Goal: Task Accomplishment & Management: Complete application form

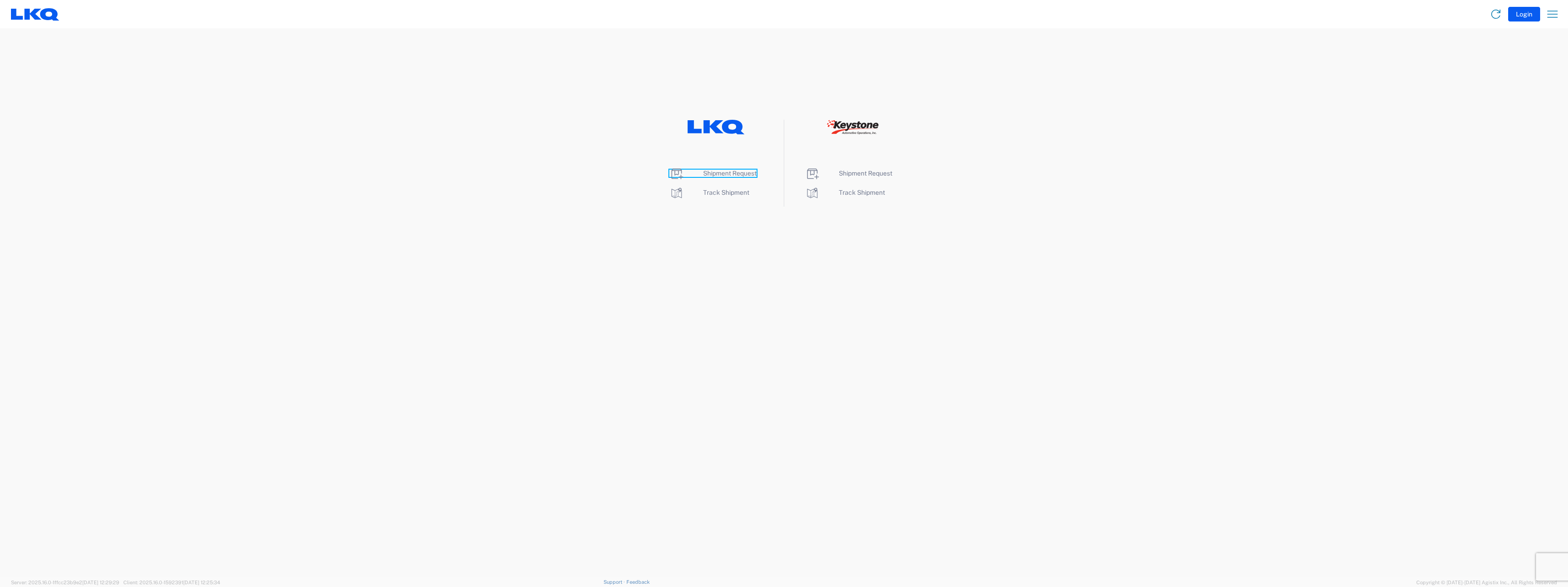
click at [733, 173] on span "Shipment Request" at bounding box center [730, 173] width 54 height 7
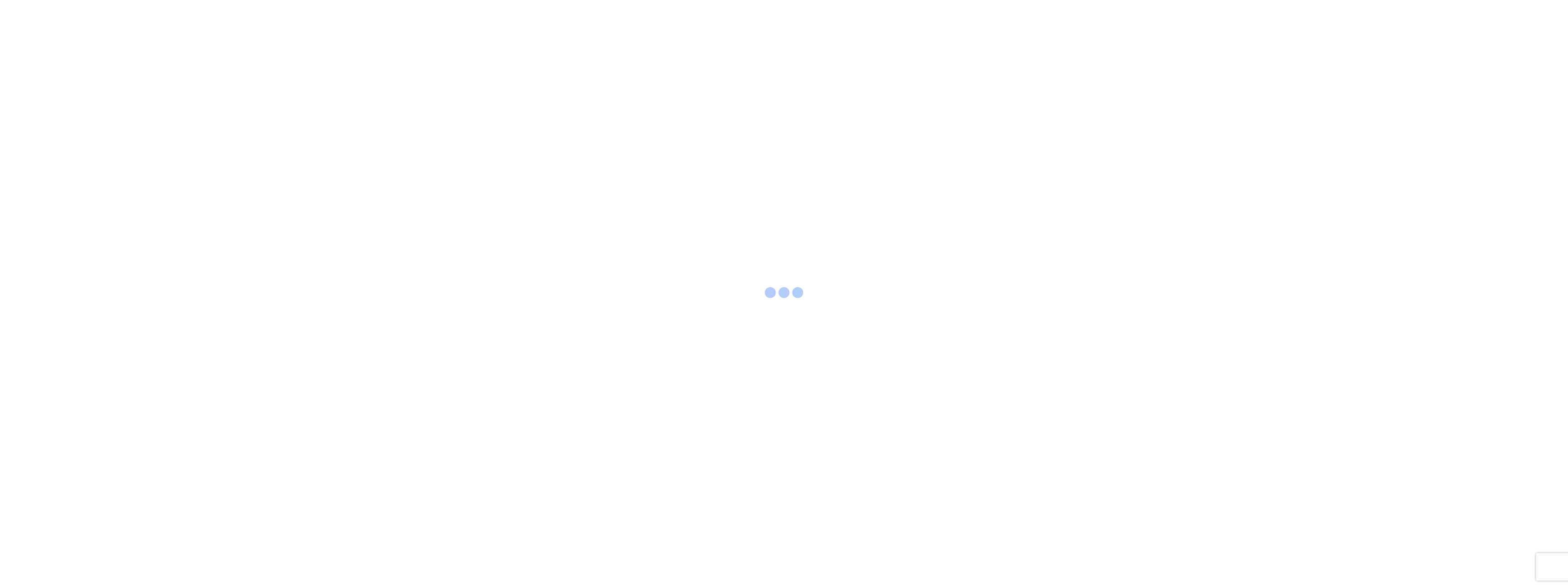
select select "FULL"
select select "LBS"
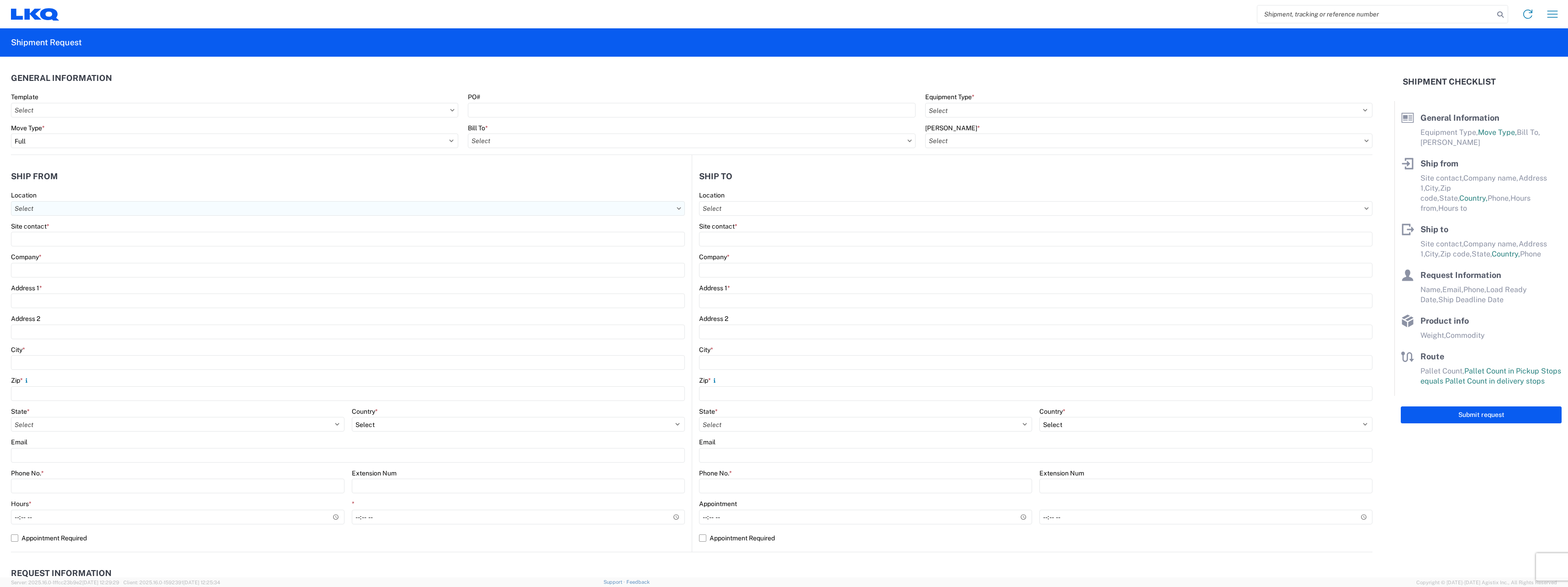
click at [662, 205] on input "Location" at bounding box center [348, 208] width 674 height 15
type input "3021"
click at [87, 247] on div "3021 - [US_STATE][GEOGRAPHIC_DATA]" at bounding box center [93, 249] width 160 height 15
type input "3021 - [US_STATE][GEOGRAPHIC_DATA]"
type input "LKQ Corporation"
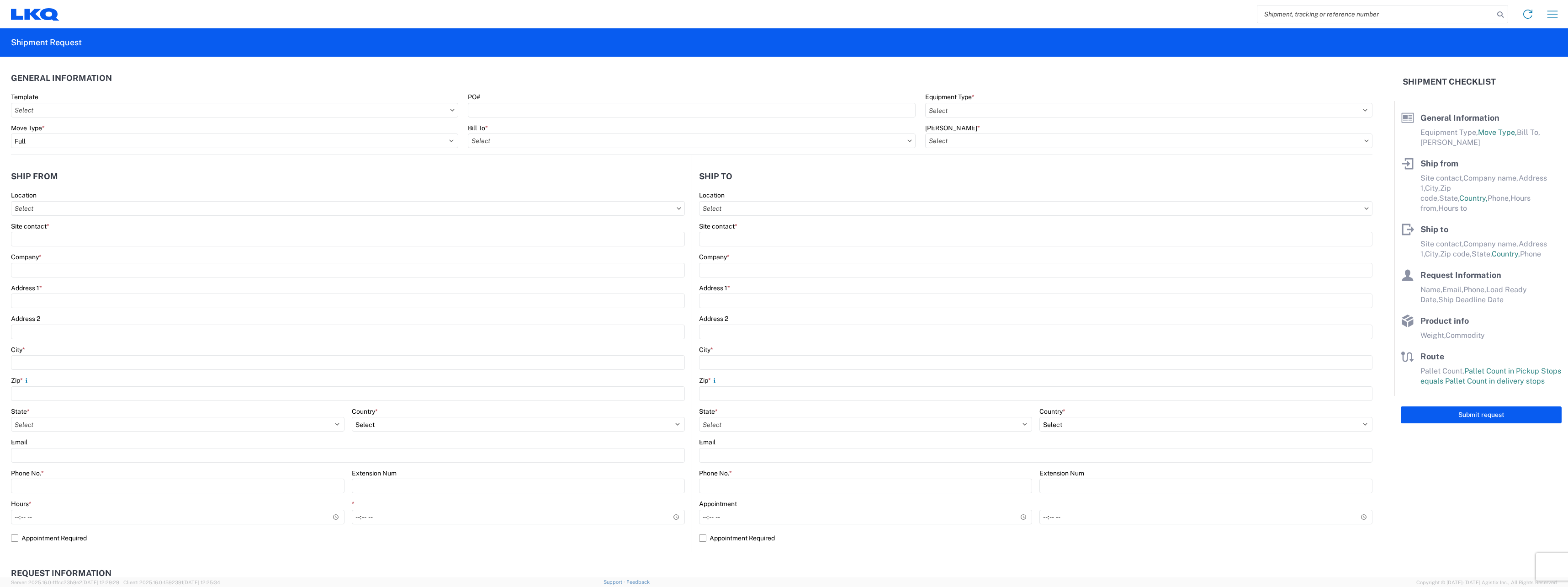
type input "[STREET_ADDRESS]"
type input "Suite 100"
type input "Shawnee"
type input "66266"
select select "KS"
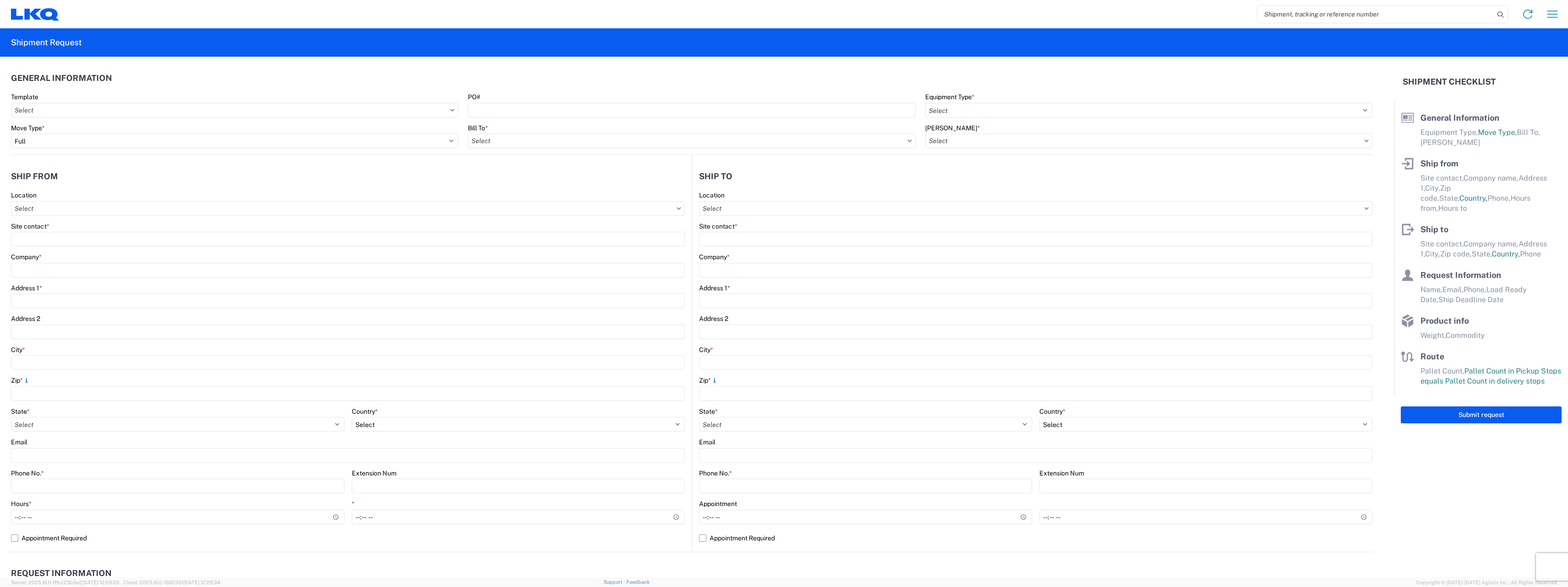
select select "US"
type input "[PHONE_NUMBER]"
type input "07:00"
type input "21:00"
click at [677, 209] on icon at bounding box center [679, 208] width 5 height 3
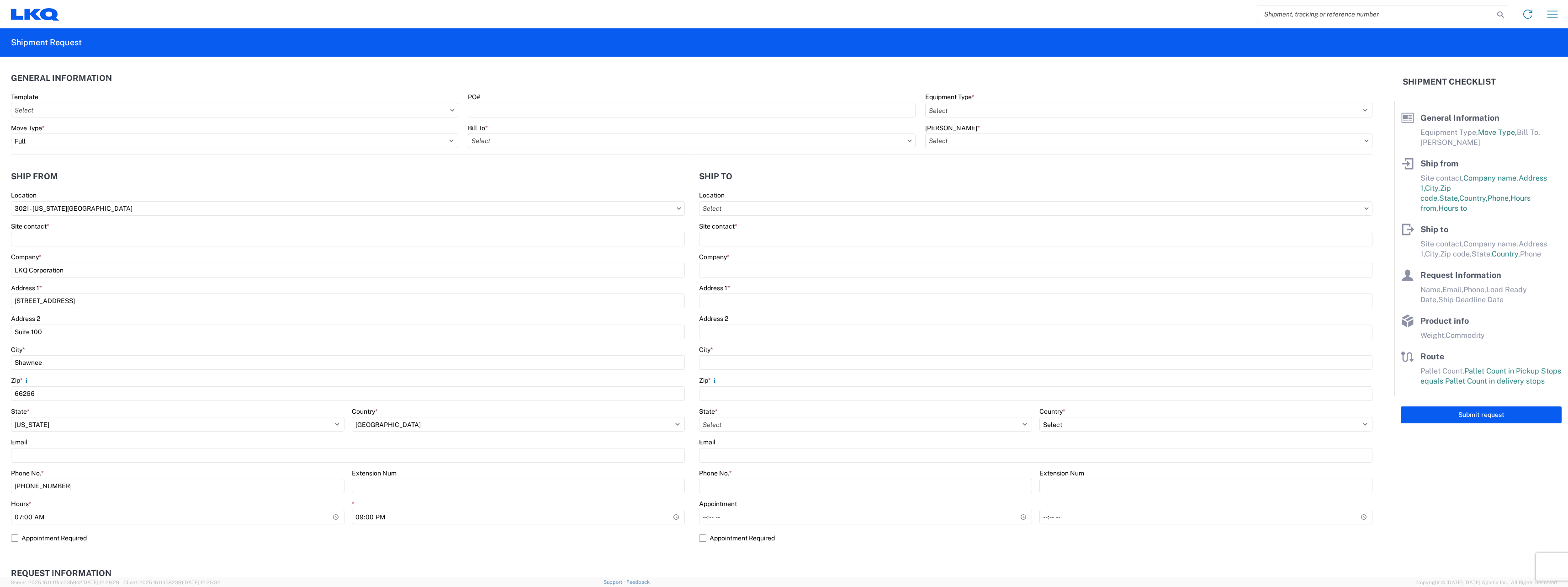
click at [675, 209] on agx-dropdown-control "3021 - [US_STATE][GEOGRAPHIC_DATA]" at bounding box center [348, 208] width 674 height 7
click at [677, 209] on icon at bounding box center [679, 208] width 4 height 2
drag, startPoint x: 116, startPoint y: 205, endPoint x: -120, endPoint y: 172, distance: 238.3
click at [0, 172] on html "Home Shipment request Shipment tracking Shipment Request General Information Te…" at bounding box center [784, 294] width 1568 height 587
click at [596, 213] on input "3021 - [US_STATE][GEOGRAPHIC_DATA]" at bounding box center [348, 208] width 674 height 15
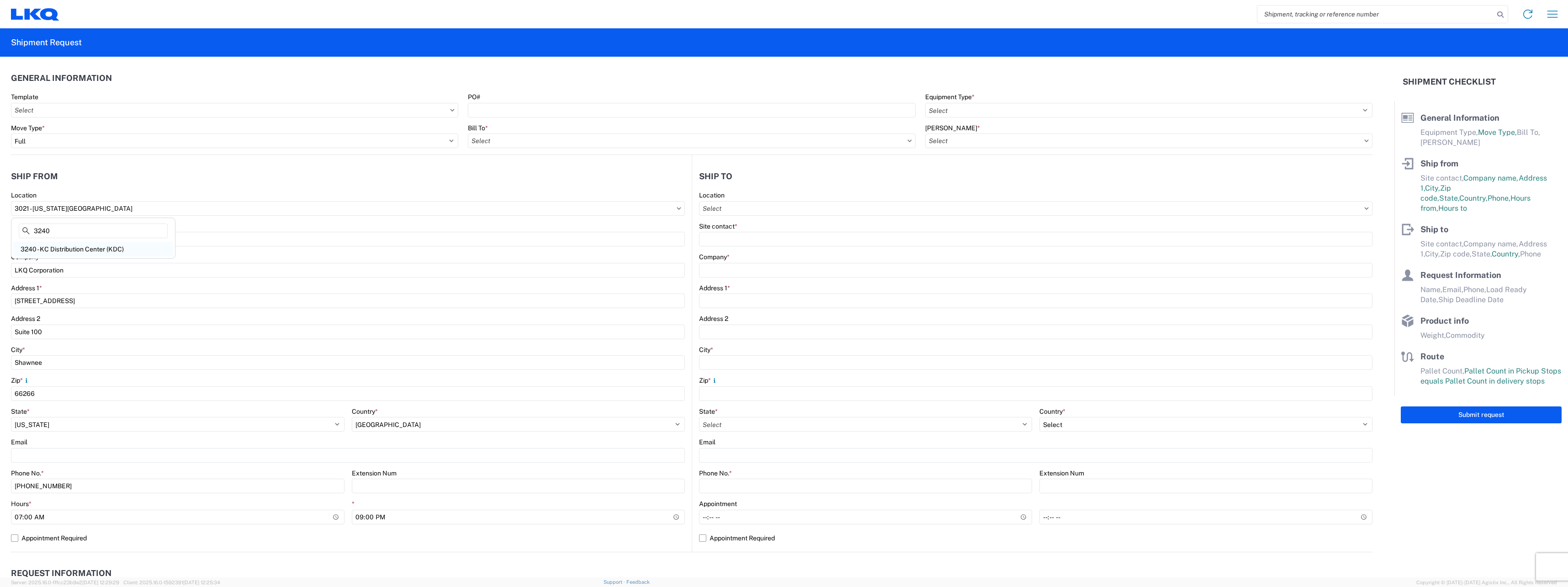
type input "3240"
click at [123, 248] on div "3240 - KC Distribution Center (KDC)" at bounding box center [93, 249] width 160 height 15
type input "3240 - KC Distribution Center (KDC)"
type input "[STREET_ADDRESS]"
type input "66226"
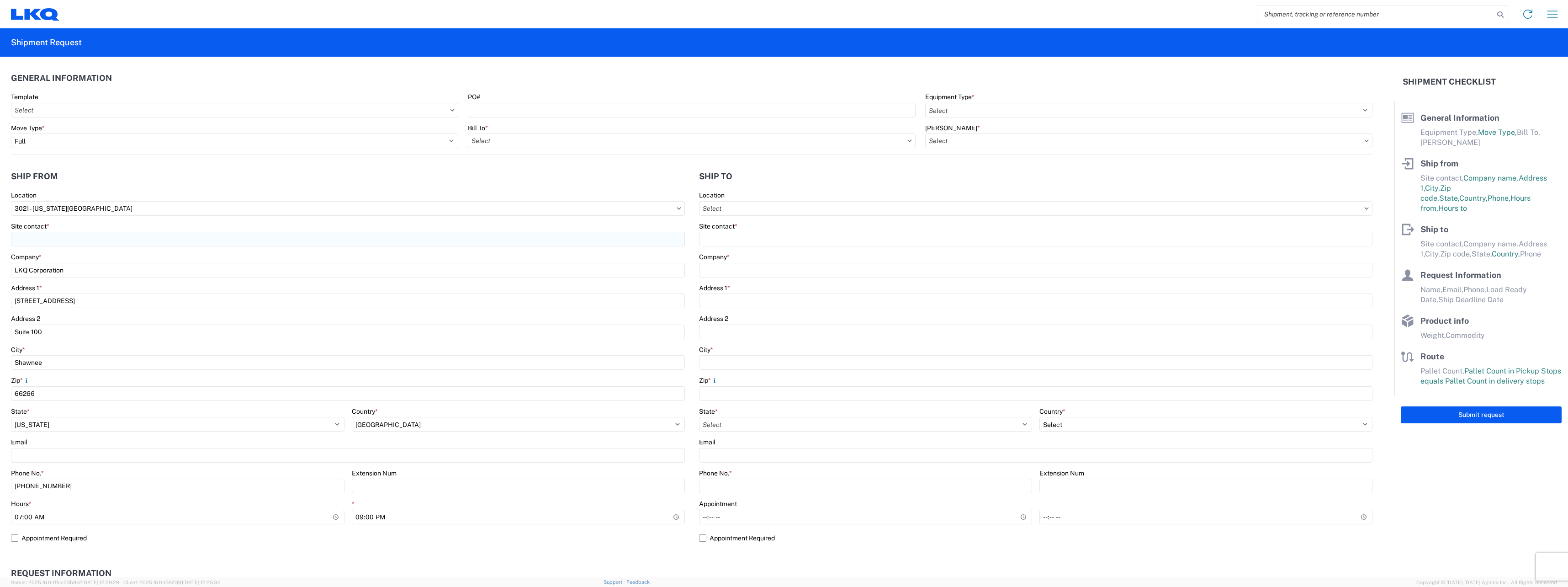
type input "[PHONE_NUMBER]"
type input "00:00"
type input "15:30"
click at [510, 142] on input "Bill To *" at bounding box center [691, 141] width 447 height 15
type input "3003"
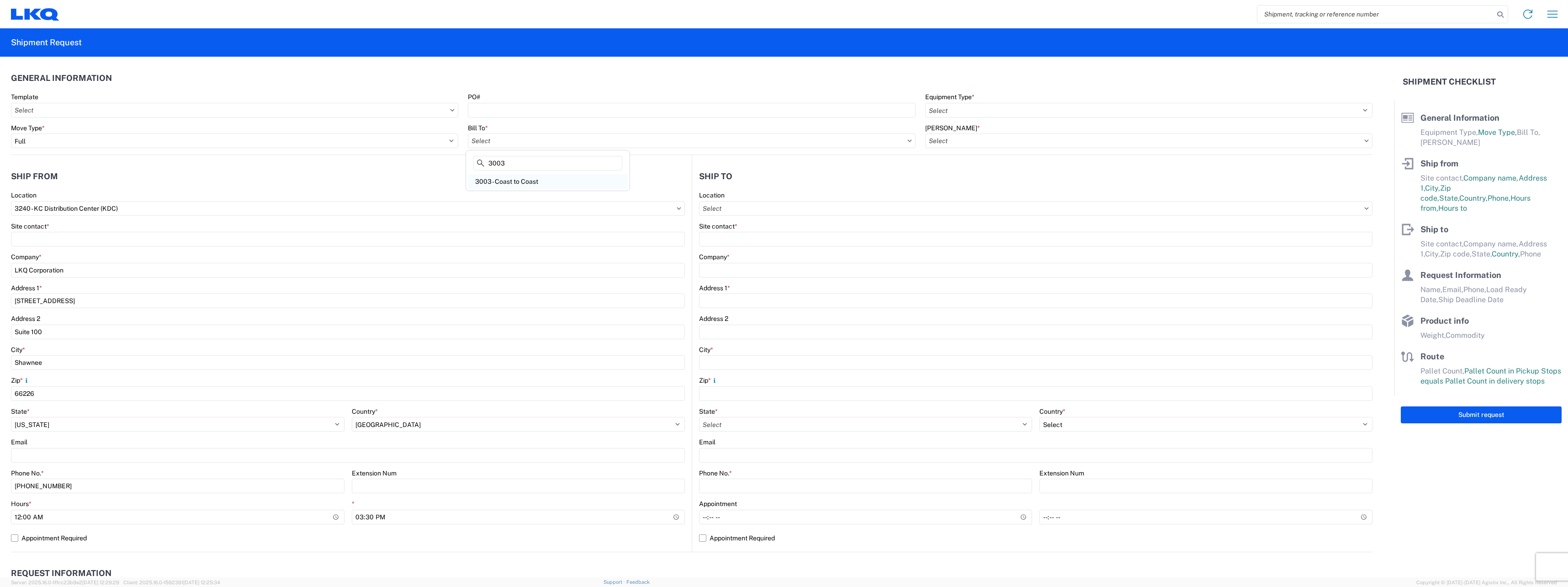
click at [530, 181] on div "3003 - Coast to Coast" at bounding box center [548, 181] width 160 height 15
type input "3003 - Coast to Coast"
click at [520, 140] on input "3003 - Coast to Coast" at bounding box center [691, 141] width 447 height 15
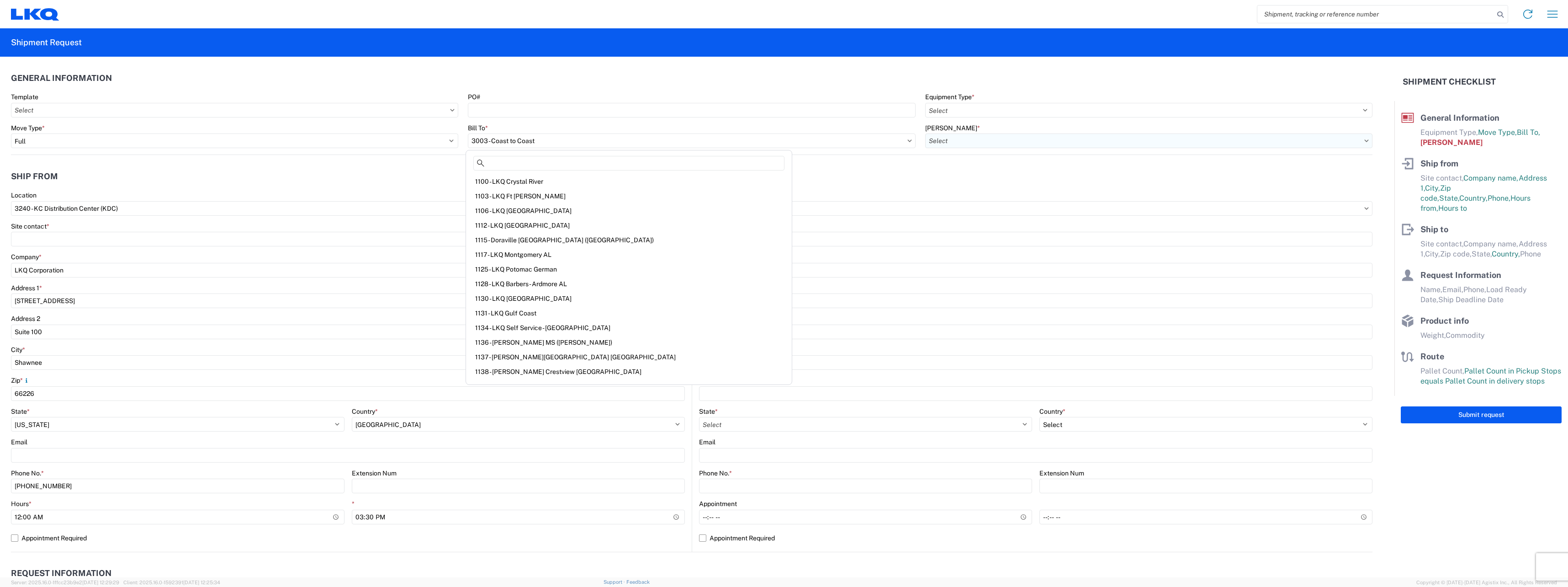
click at [971, 139] on input "[PERSON_NAME] *" at bounding box center [1149, 141] width 447 height 15
